Goal: Communication & Community: Answer question/provide support

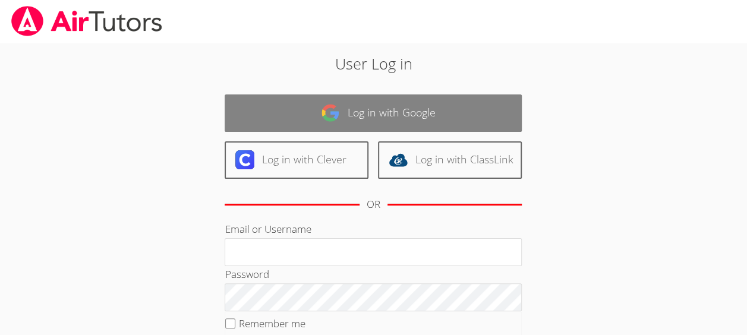
click at [389, 100] on link "Log in with Google" at bounding box center [373, 113] width 297 height 37
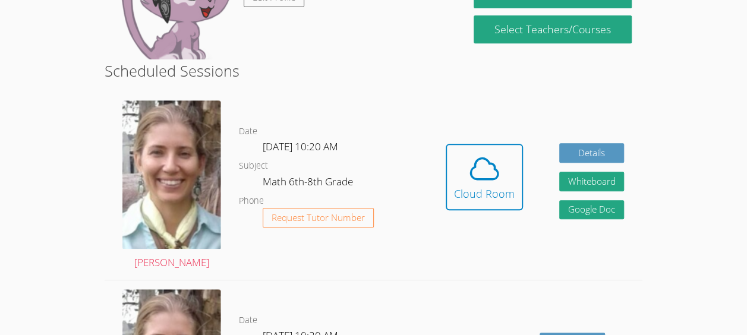
scroll to position [252, 0]
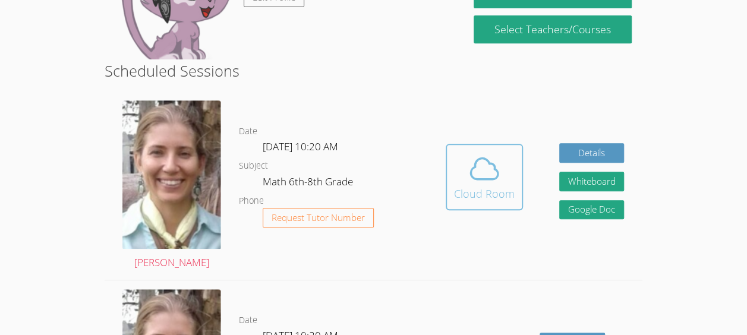
click at [492, 171] on icon at bounding box center [484, 168] width 33 height 33
click at [480, 194] on div "Cloud Room" at bounding box center [484, 193] width 61 height 17
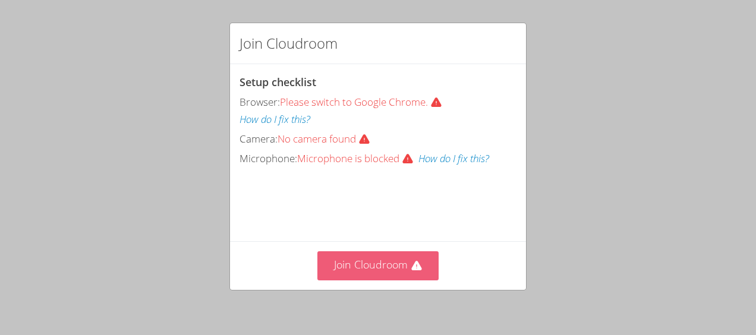
click at [400, 275] on button "Join Cloudroom" at bounding box center [378, 265] width 122 height 29
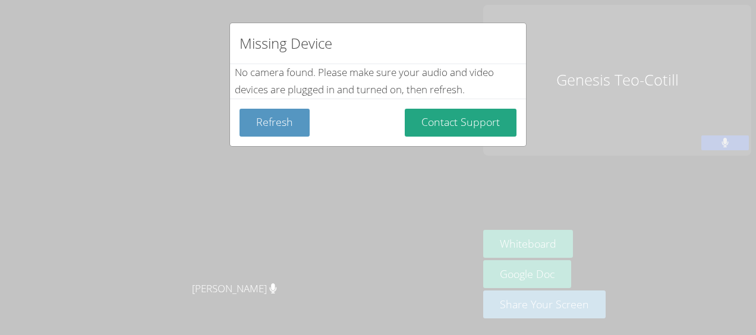
click at [452, 210] on div "Missing Device No camera found . Please make sure your audio and video devices …" at bounding box center [378, 167] width 756 height 335
click at [291, 128] on button "Refresh" at bounding box center [275, 123] width 70 height 28
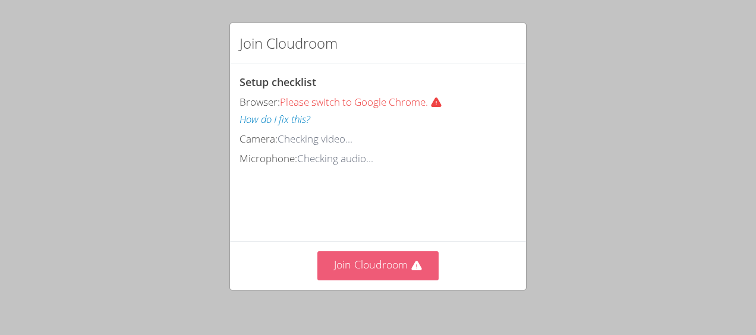
click at [403, 273] on button "Join Cloudroom" at bounding box center [378, 265] width 122 height 29
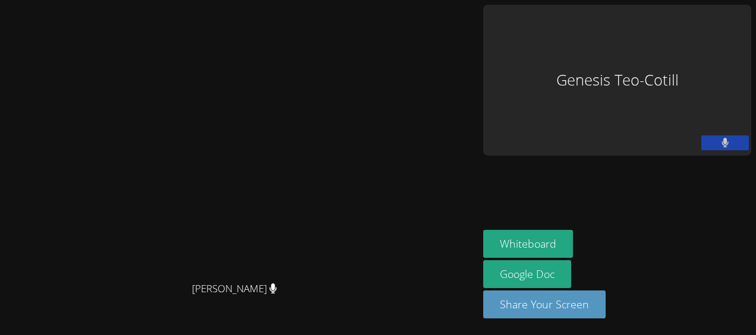
click at [619, 209] on aside "Genesis Teo-Cotill Whiteboard Google Doc Share Your Screen" at bounding box center [618, 167] width 278 height 335
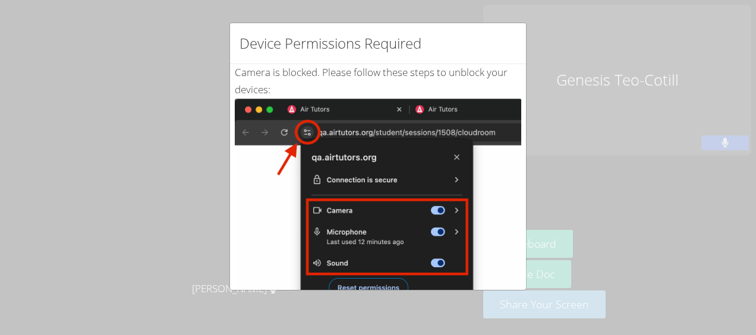
click at [599, 138] on div "Device Permissions Required Camera is blocked . Please follow these steps to un…" at bounding box center [378, 167] width 756 height 335
click at [586, 199] on div "Device Permissions Required Camera is blocked . Please follow these steps to un…" at bounding box center [378, 167] width 756 height 335
click at [312, 134] on img at bounding box center [378, 233] width 287 height 269
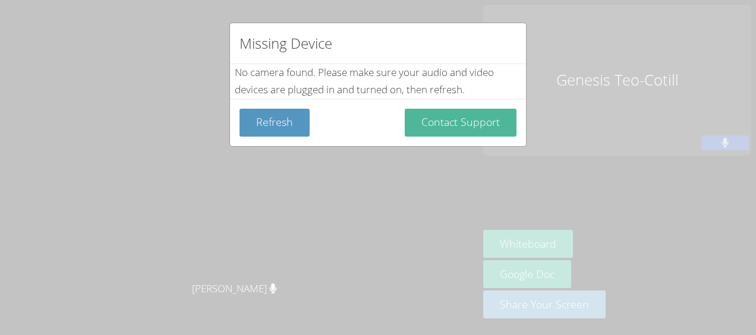
click at [450, 121] on button "Contact Support" at bounding box center [461, 123] width 112 height 28
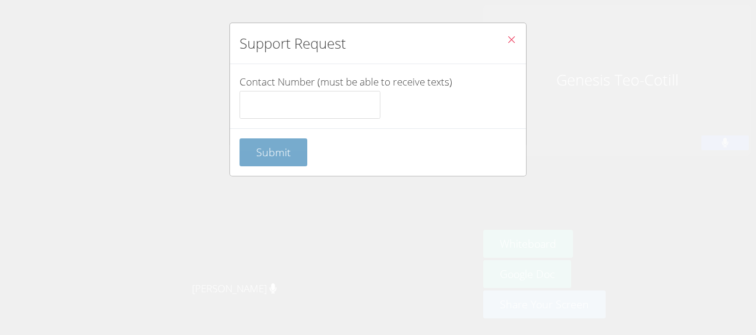
click at [294, 150] on button "Submit" at bounding box center [274, 153] width 68 height 28
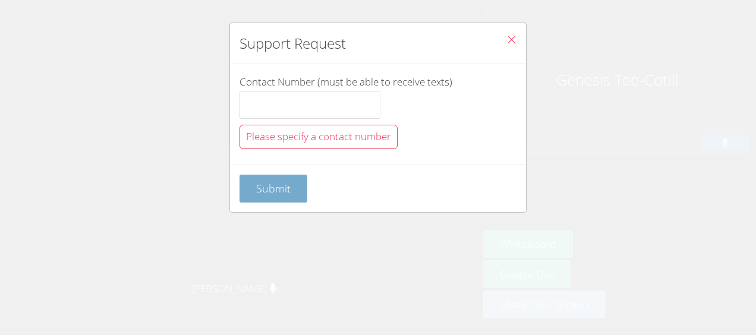
click at [266, 186] on span "Submit" at bounding box center [273, 188] width 34 height 14
click at [507, 35] on icon "Close" at bounding box center [512, 39] width 10 height 10
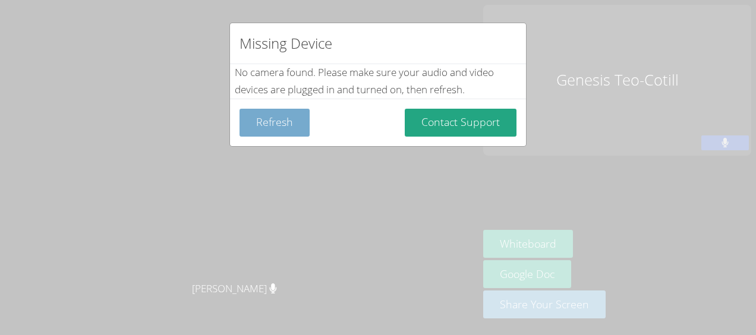
click at [287, 130] on button "Refresh" at bounding box center [275, 123] width 70 height 28
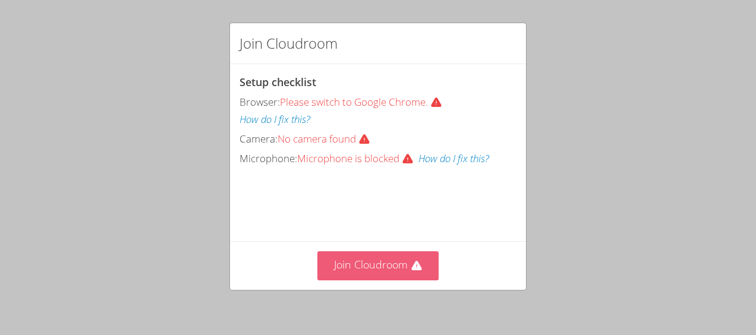
click at [405, 263] on button "Join Cloudroom" at bounding box center [378, 265] width 122 height 29
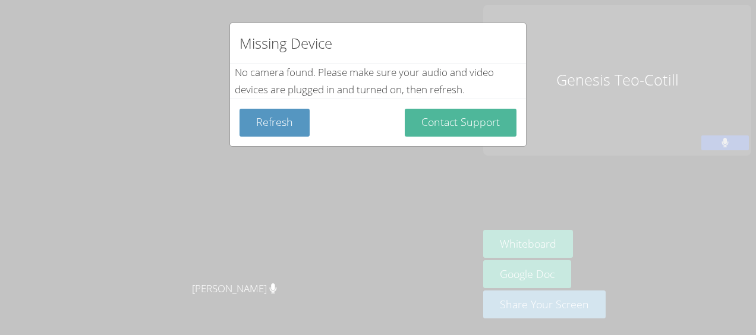
click at [477, 134] on button "Contact Support" at bounding box center [461, 123] width 112 height 28
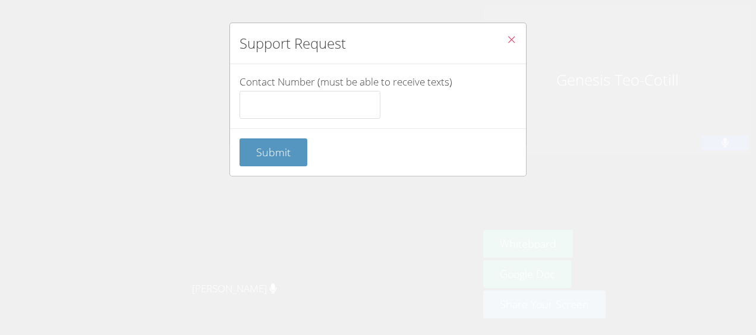
click at [507, 39] on icon "Close" at bounding box center [512, 39] width 10 height 10
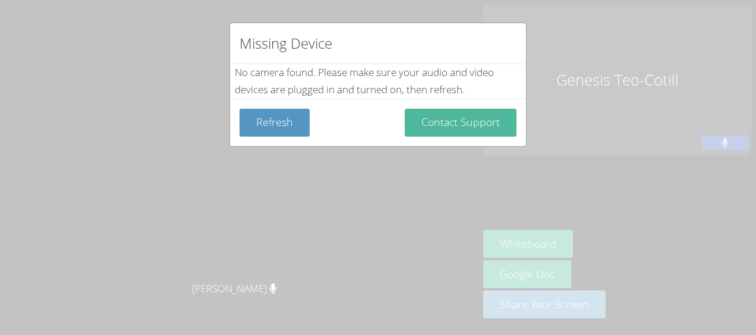
click at [473, 134] on button "Contact Support" at bounding box center [461, 123] width 112 height 28
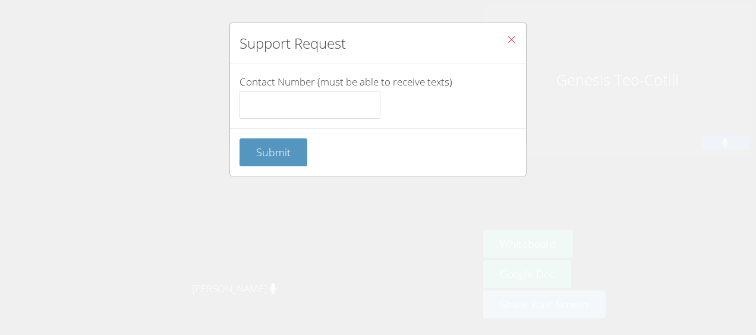
click at [471, 139] on div "Submit" at bounding box center [378, 153] width 277 height 28
click at [296, 161] on button "Submit" at bounding box center [274, 153] width 68 height 28
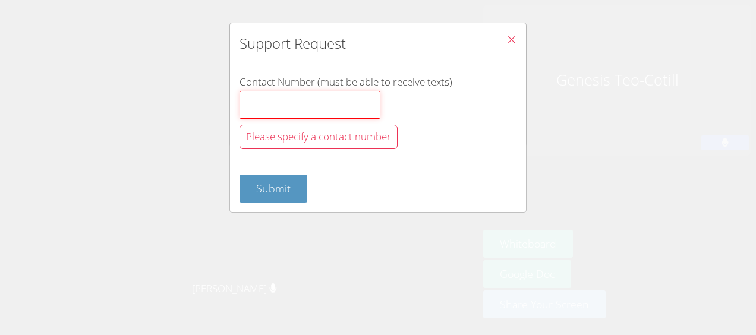
click at [321, 105] on input "Contact Number (must be able to receive texts)" at bounding box center [310, 105] width 141 height 29
click at [316, 133] on span "Please specify a contact number" at bounding box center [318, 137] width 145 height 14
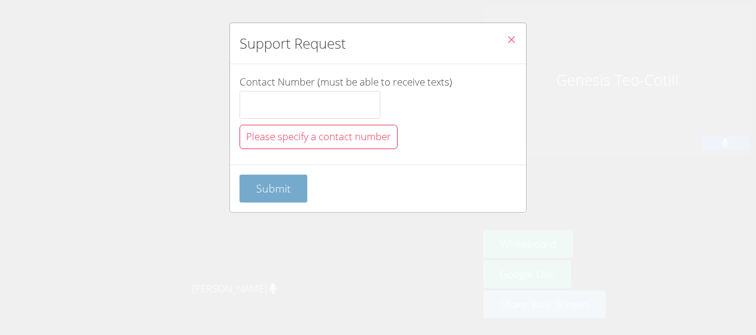
click at [285, 184] on span "Submit" at bounding box center [273, 188] width 34 height 14
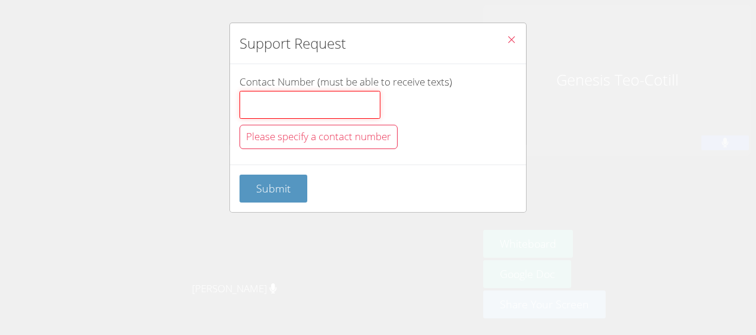
click at [331, 112] on input "Contact Number (must be able to receive texts)" at bounding box center [310, 105] width 141 height 29
click at [507, 46] on span "Close" at bounding box center [512, 41] width 10 height 14
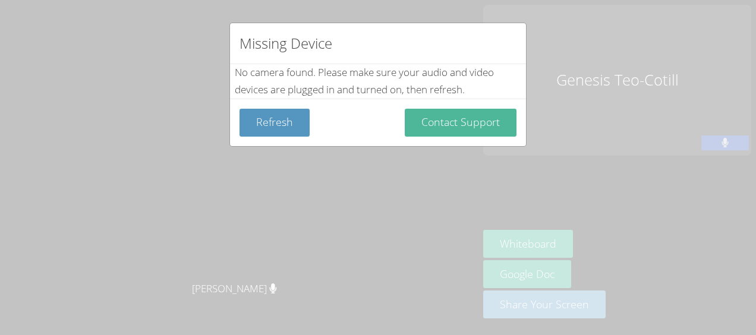
click at [480, 115] on button "Contact Support" at bounding box center [461, 123] width 112 height 28
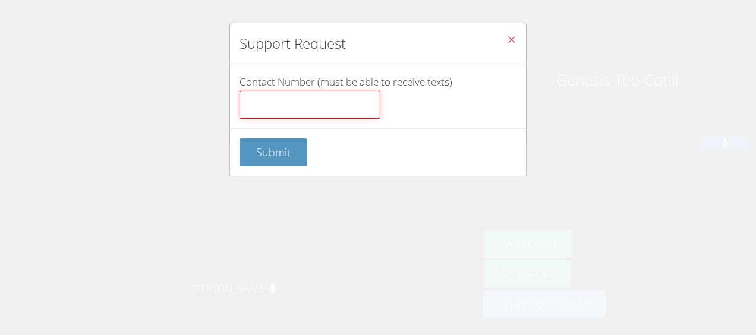
click at [340, 101] on input "Contact Number (must be able to receive texts)" at bounding box center [310, 105] width 141 height 29
click at [507, 43] on icon "Close" at bounding box center [512, 39] width 10 height 10
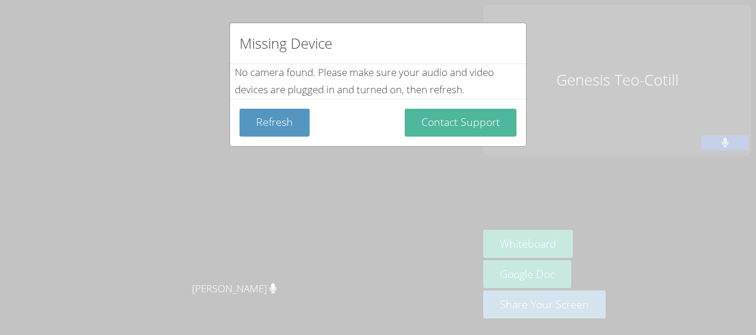
click at [455, 115] on button "Contact Support" at bounding box center [461, 123] width 112 height 28
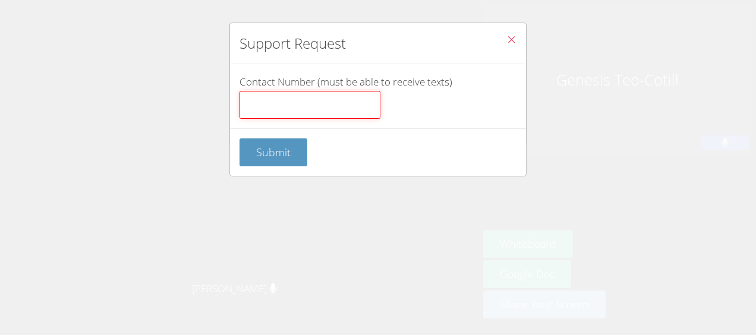
click at [338, 113] on input "Contact Number (must be able to receive texts)" at bounding box center [310, 105] width 141 height 29
click at [510, 45] on button "Close" at bounding box center [511, 41] width 29 height 36
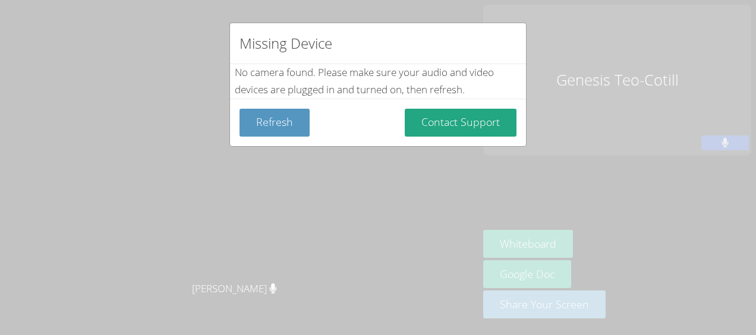
click at [512, 34] on div "Missing Device" at bounding box center [378, 43] width 296 height 41
click at [449, 123] on button "Contact Support" at bounding box center [461, 123] width 112 height 28
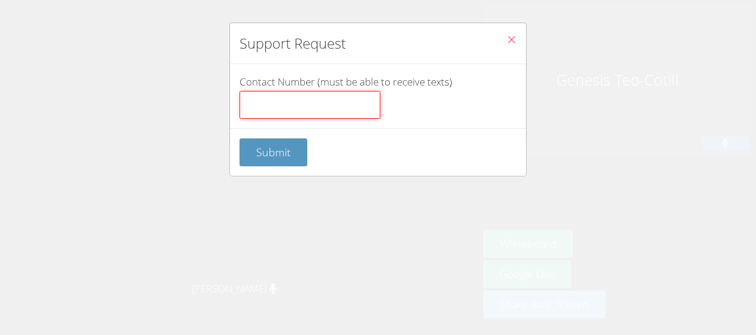
click at [363, 115] on input "Contact Number (must be able to receive texts)" at bounding box center [310, 105] width 141 height 29
click at [345, 110] on input "Contact Number (must be able to receive texts)" at bounding box center [310, 105] width 141 height 29
click at [507, 37] on icon "Close" at bounding box center [512, 39] width 10 height 10
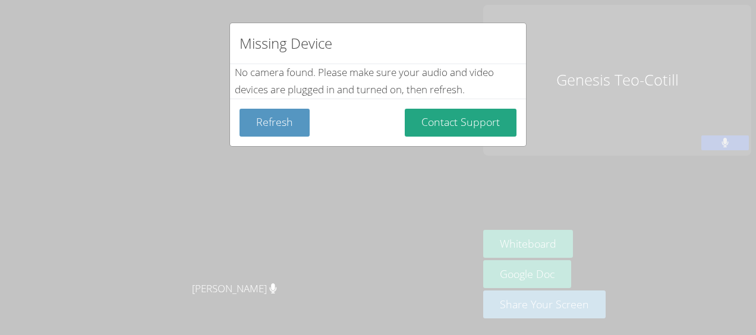
click at [490, 109] on button "Contact Support" at bounding box center [461, 123] width 112 height 28
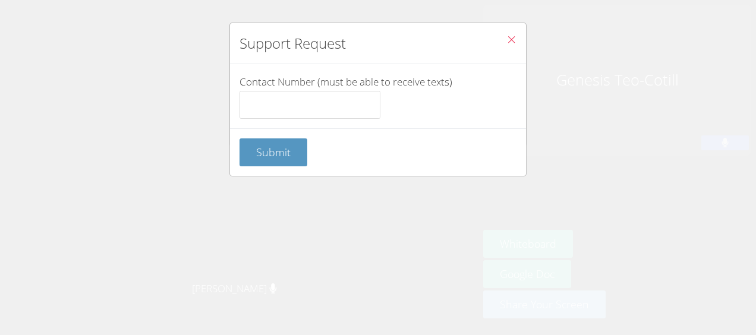
click at [497, 24] on button "Close" at bounding box center [511, 41] width 29 height 36
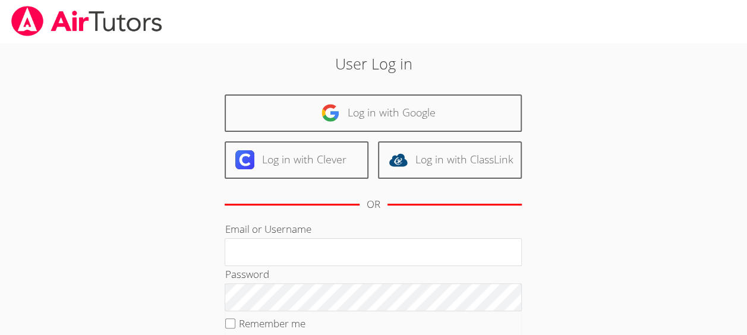
scroll to position [17, 0]
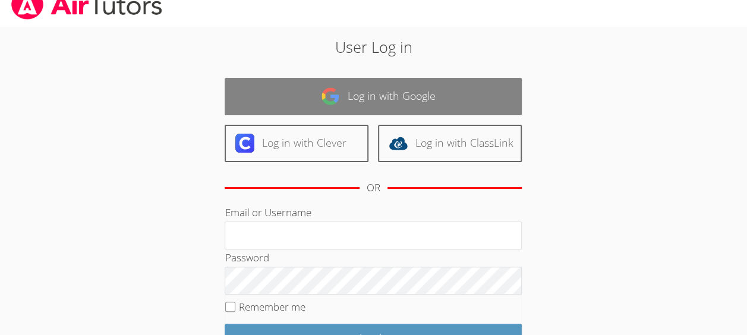
click at [428, 107] on link "Log in with Google" at bounding box center [373, 96] width 297 height 37
click at [480, 105] on link "Log in with Google" at bounding box center [373, 96] width 297 height 37
click at [482, 112] on link "Log in with Google" at bounding box center [373, 96] width 297 height 37
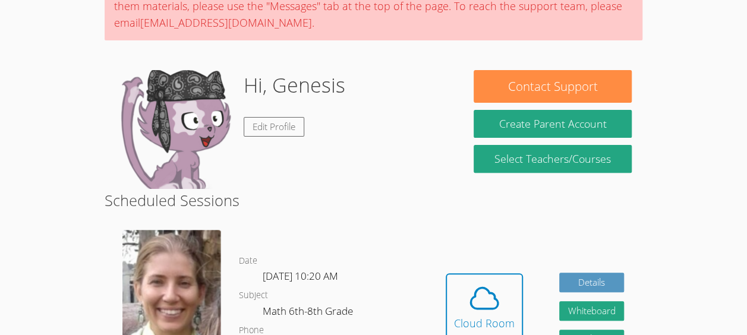
scroll to position [162, 0]
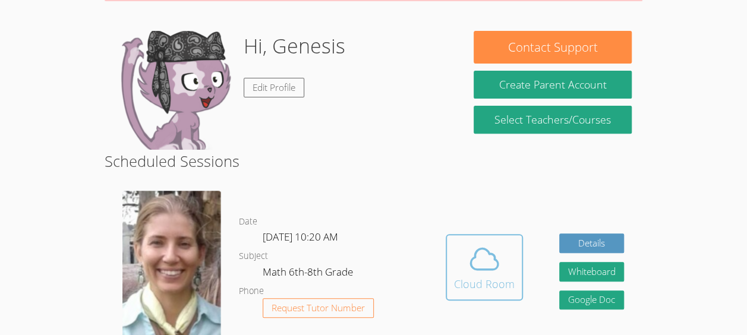
click at [482, 251] on icon at bounding box center [484, 259] width 33 height 33
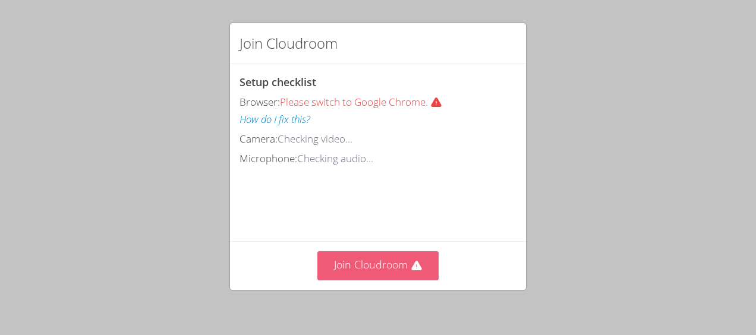
click at [411, 268] on icon at bounding box center [416, 266] width 10 height 10
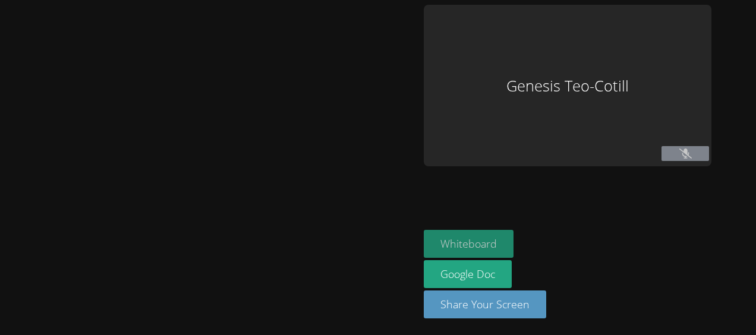
click at [486, 240] on button "Whiteboard" at bounding box center [469, 244] width 90 height 28
click at [406, 100] on div at bounding box center [210, 168] width 410 height 326
click at [383, 121] on div at bounding box center [210, 168] width 410 height 326
click at [427, 121] on div "Genesis Teo-Cotill" at bounding box center [568, 86] width 288 height 162
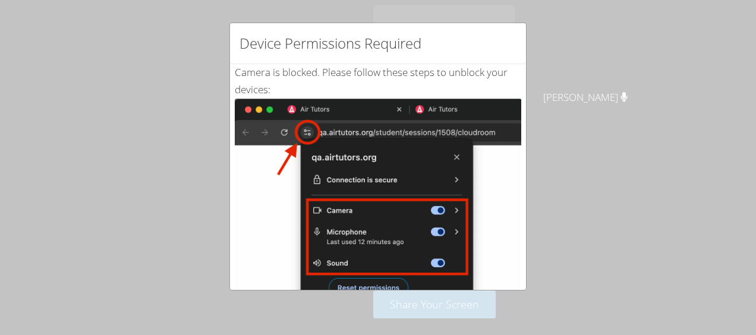
click at [643, 144] on div "Device Permissions Required Camera is blocked . Please follow these steps to un…" at bounding box center [378, 167] width 756 height 335
click at [636, 199] on div "Device Permissions Required Camera is blocked . Please follow these steps to un…" at bounding box center [378, 167] width 756 height 335
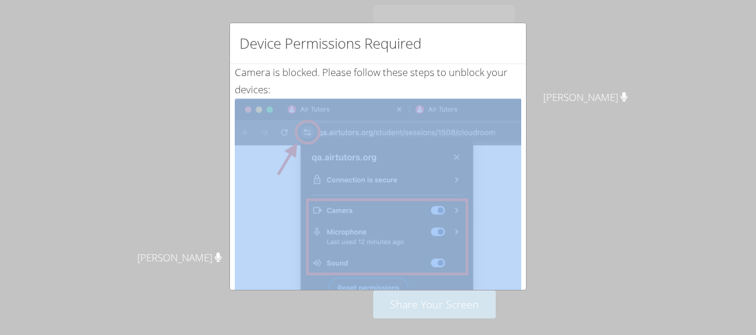
drag, startPoint x: 636, startPoint y: 199, endPoint x: 638, endPoint y: 206, distance: 7.4
click at [638, 206] on div "Device Permissions Required Camera is blocked . Please follow these steps to un…" at bounding box center [378, 167] width 756 height 335
